Goal: Task Accomplishment & Management: Complete application form

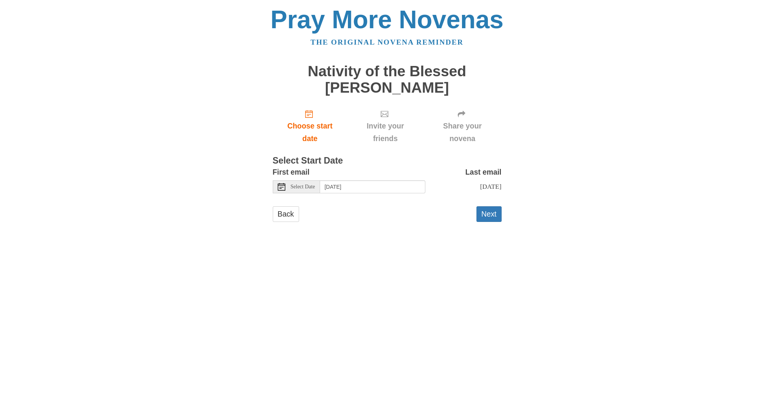
click at [310, 187] on span "Select Date" at bounding box center [303, 186] width 24 height 5
click at [494, 222] on button "Next" at bounding box center [489, 214] width 25 height 16
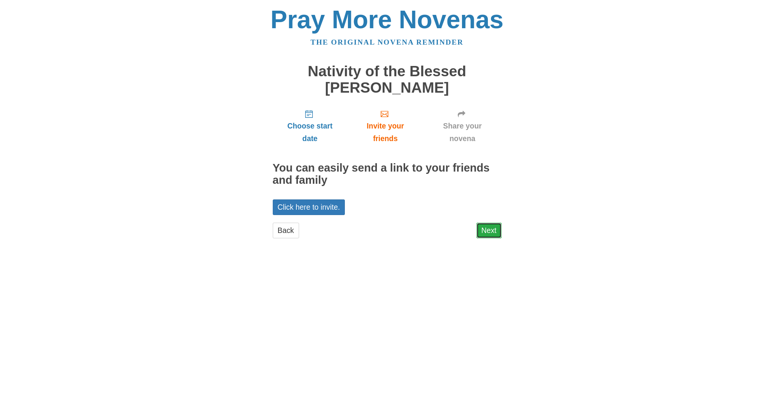
click at [493, 226] on link "Next" at bounding box center [489, 231] width 25 height 16
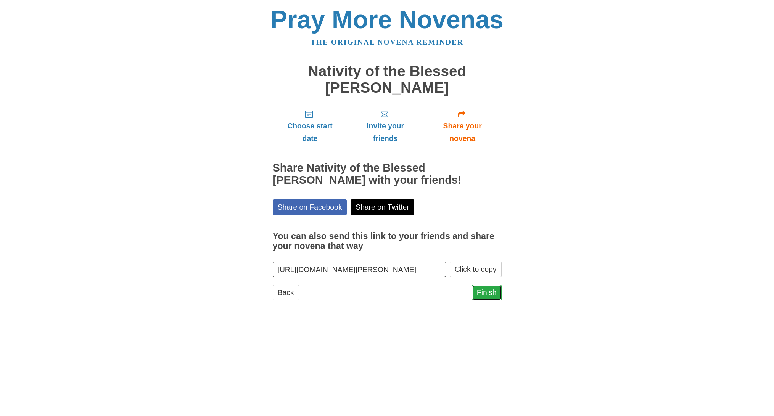
click at [496, 295] on link "Finish" at bounding box center [487, 293] width 30 height 16
